Goal: Task Accomplishment & Management: Manage account settings

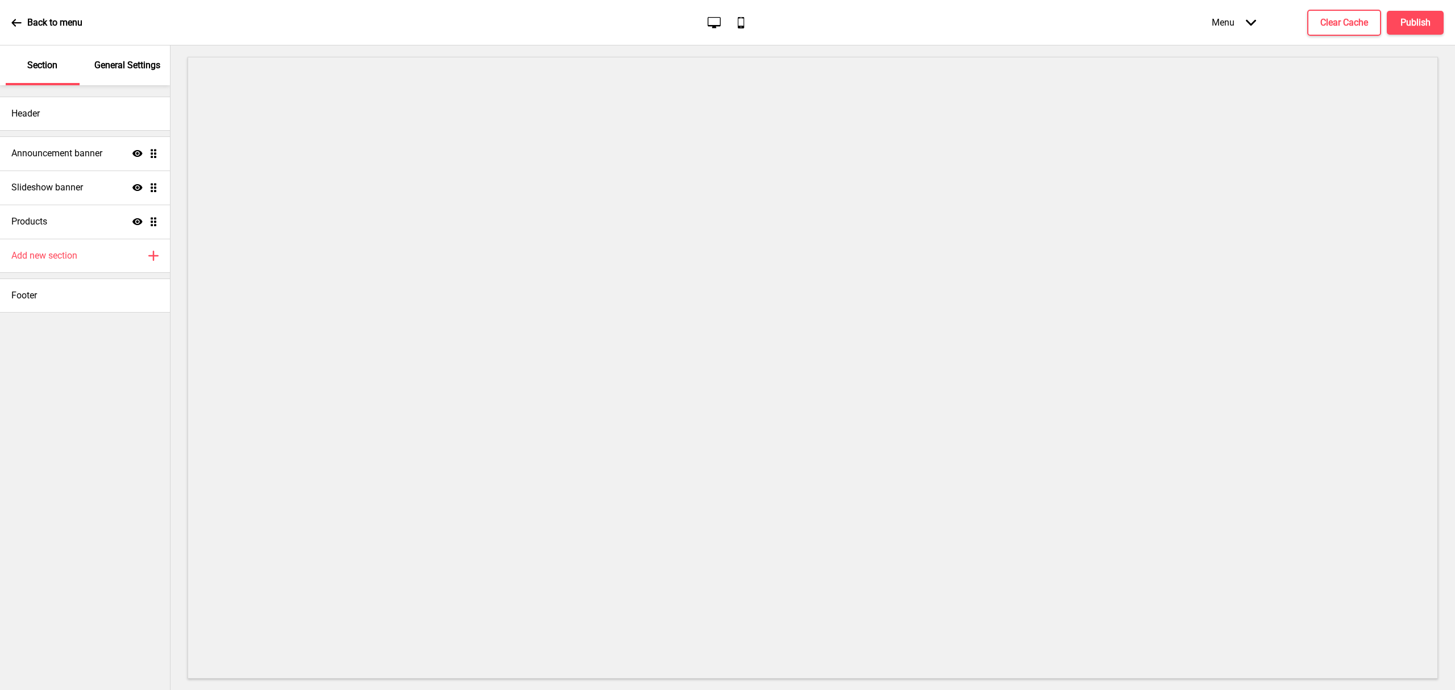
click at [115, 78] on div "General Settings" at bounding box center [128, 65] width 74 height 40
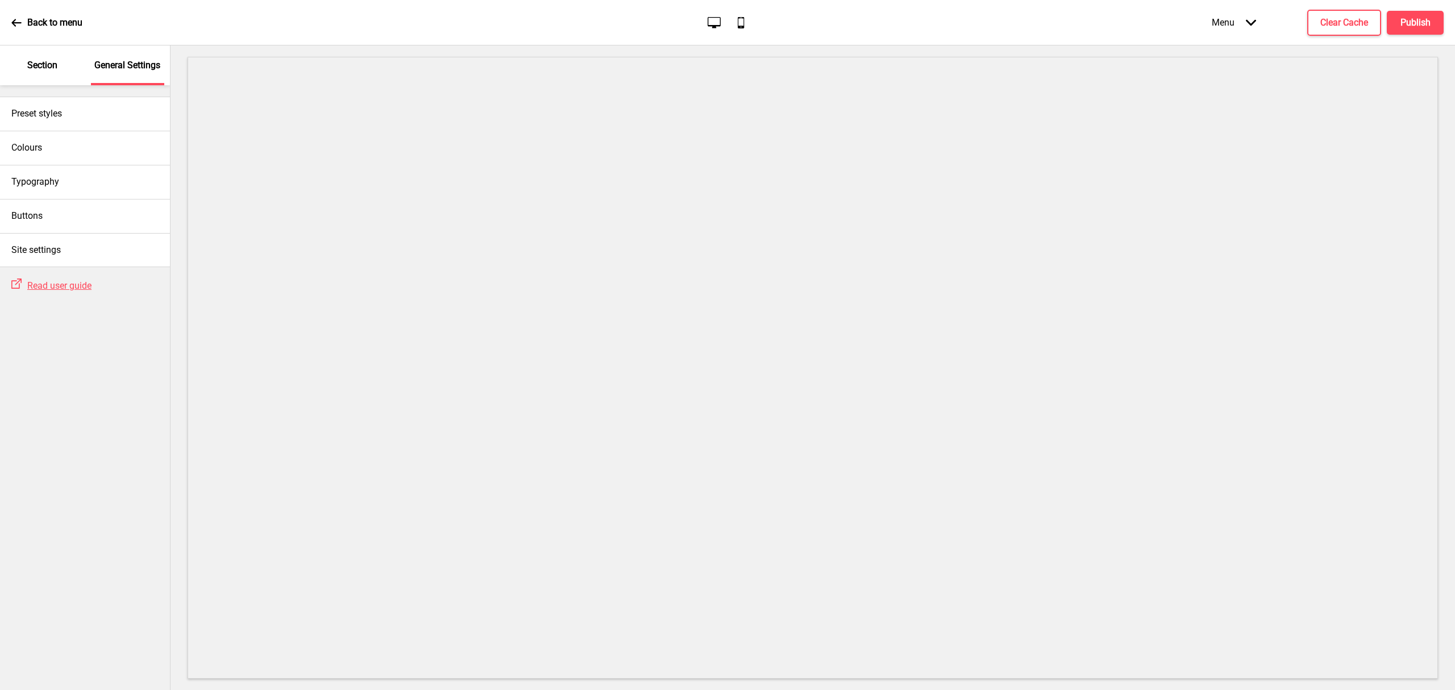
click at [36, 64] on p "Section" at bounding box center [42, 65] width 30 height 13
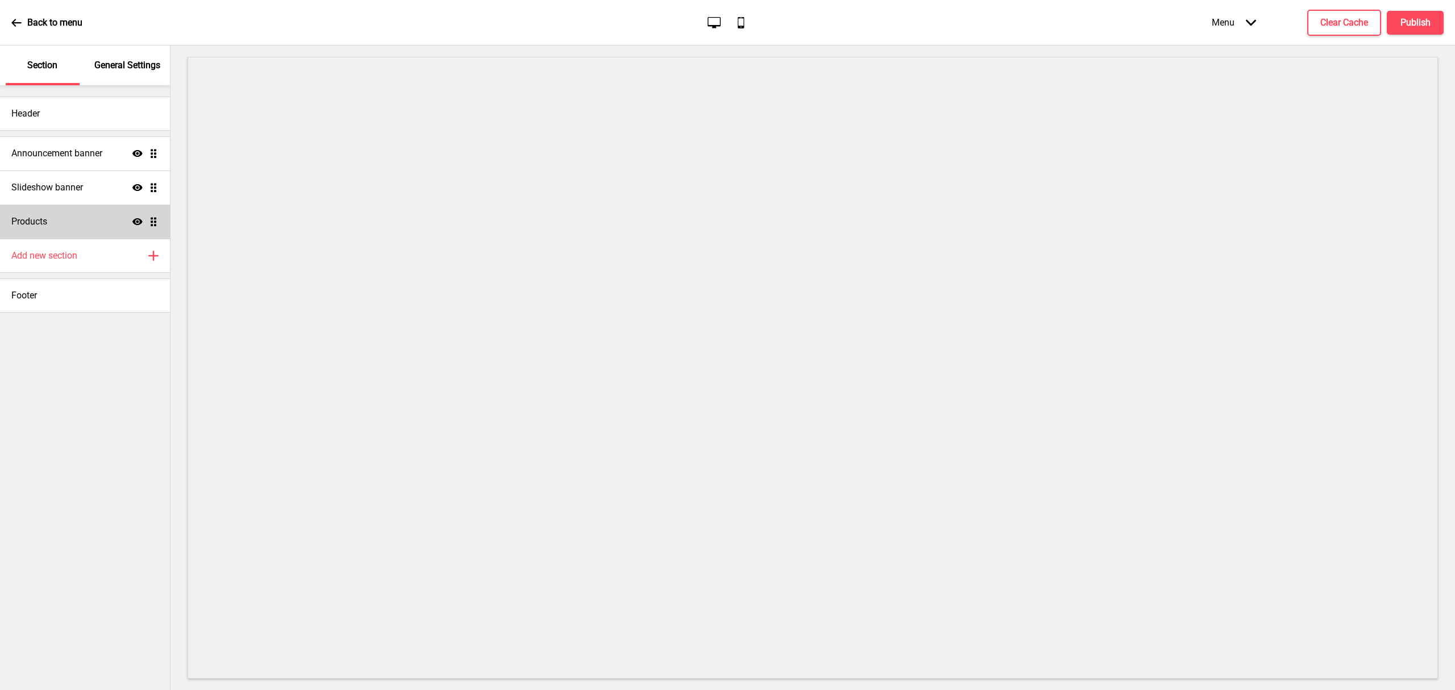
click at [64, 226] on div "Products Show Drag" at bounding box center [85, 222] width 170 height 34
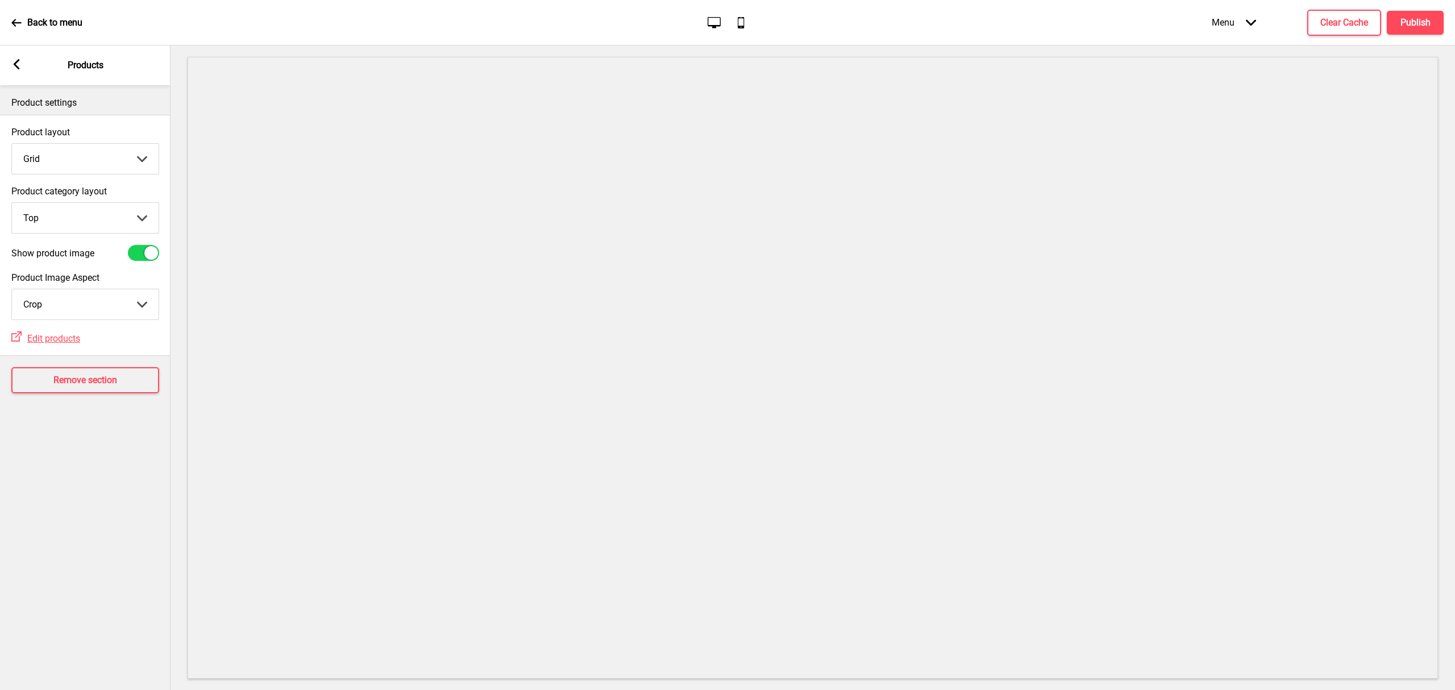
click at [80, 155] on select "Grid List" at bounding box center [85, 159] width 147 height 30
select select "list"
click at [12, 144] on select "Grid List" at bounding box center [85, 159] width 147 height 30
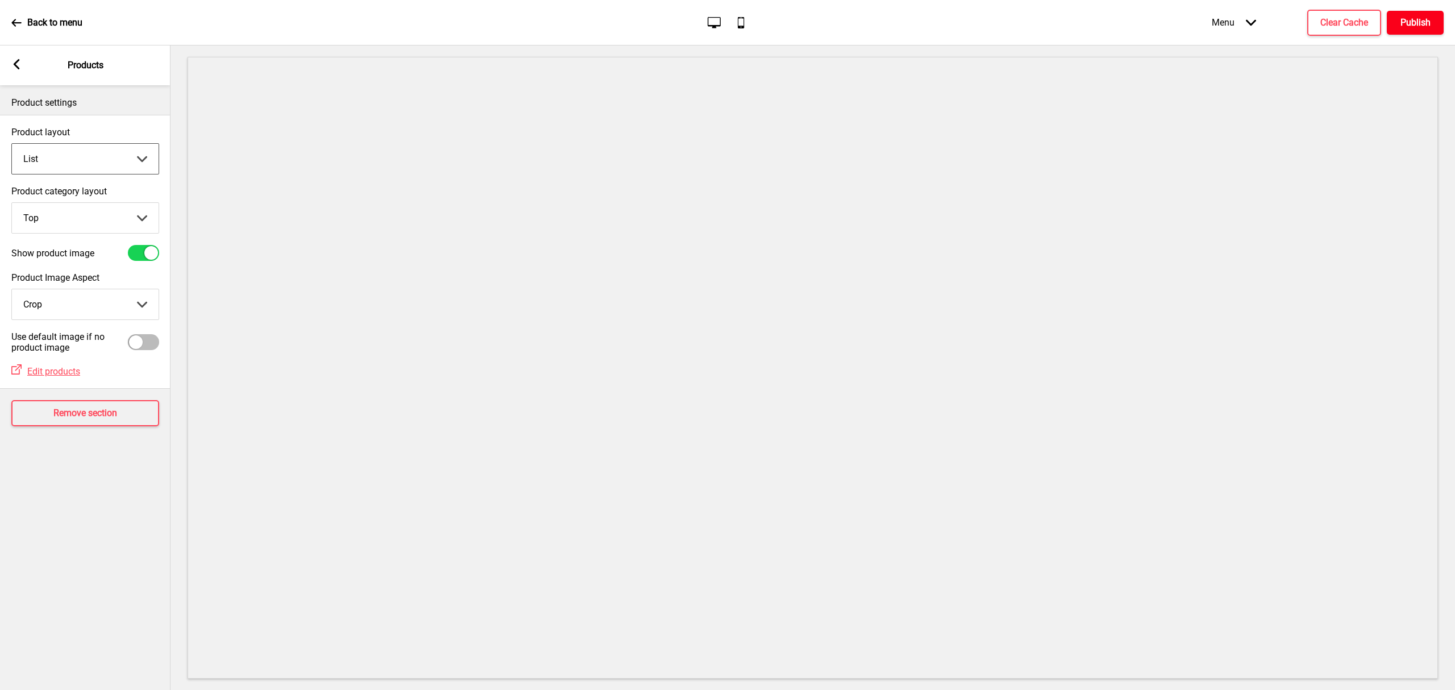
click at [1412, 16] on h4 "Publish" at bounding box center [1415, 22] width 30 height 13
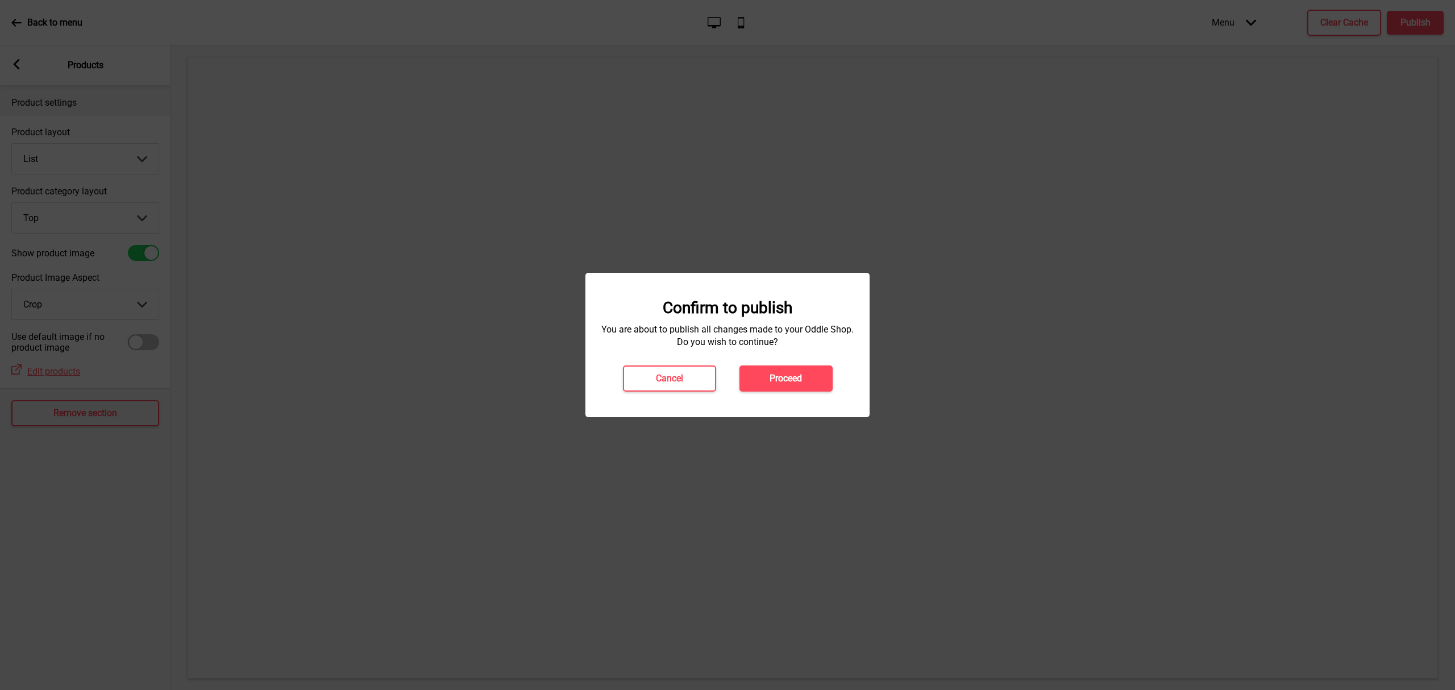
click at [783, 376] on h4 "Proceed" at bounding box center [786, 378] width 32 height 13
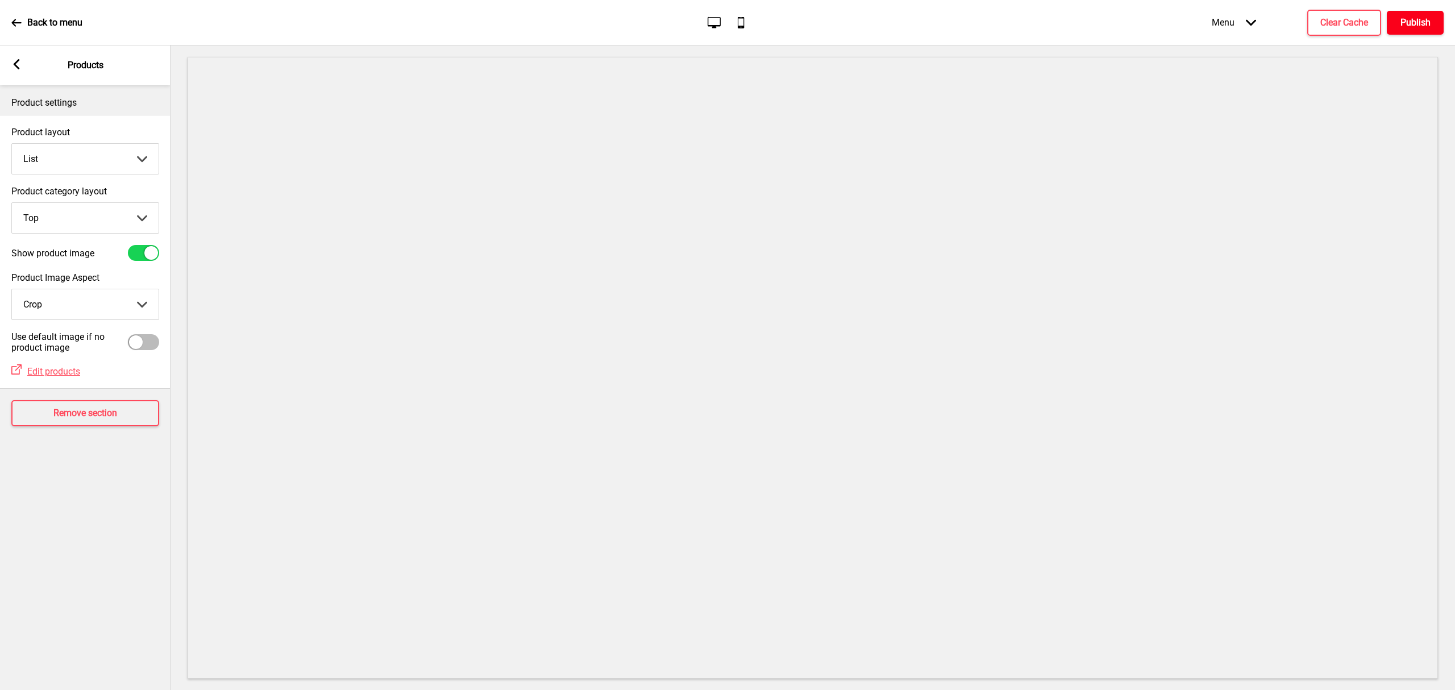
click at [1412, 27] on h4 "Publish" at bounding box center [1415, 22] width 30 height 13
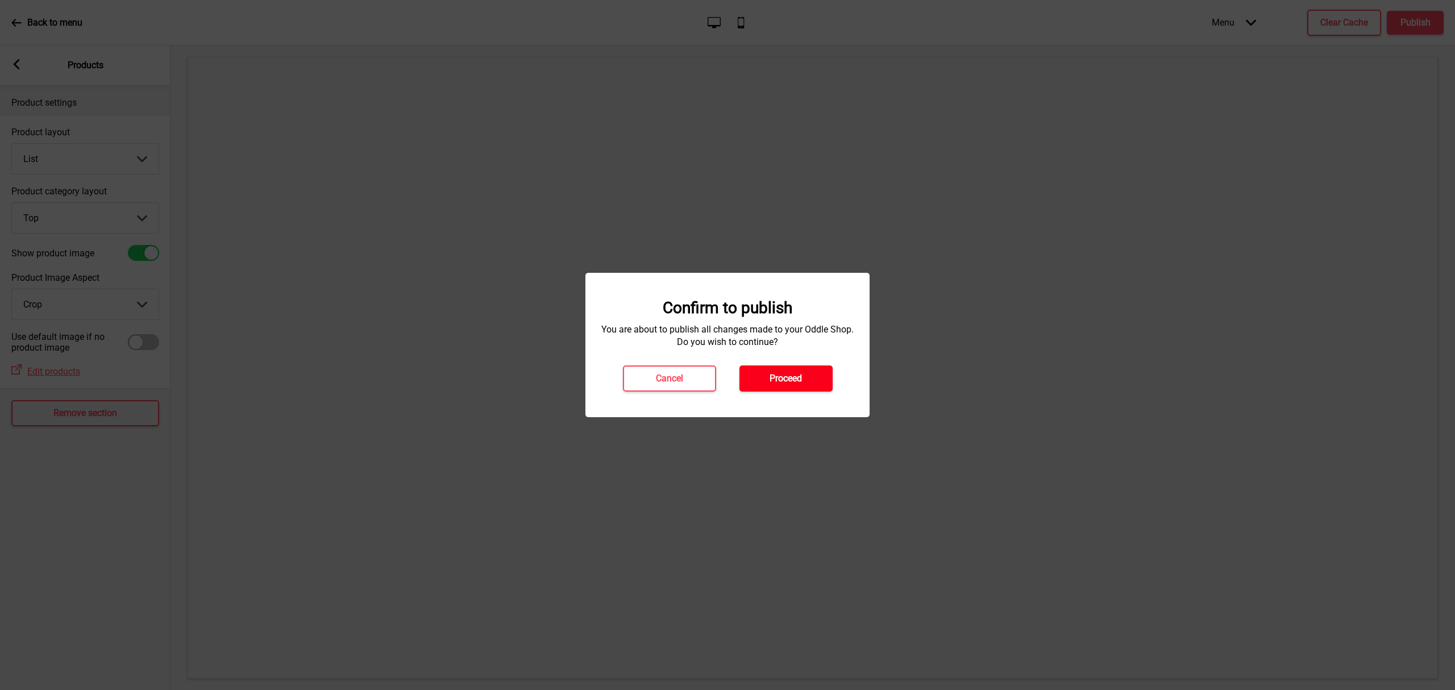
click at [798, 373] on h4 "Proceed" at bounding box center [786, 378] width 32 height 13
